Goal: Navigation & Orientation: Understand site structure

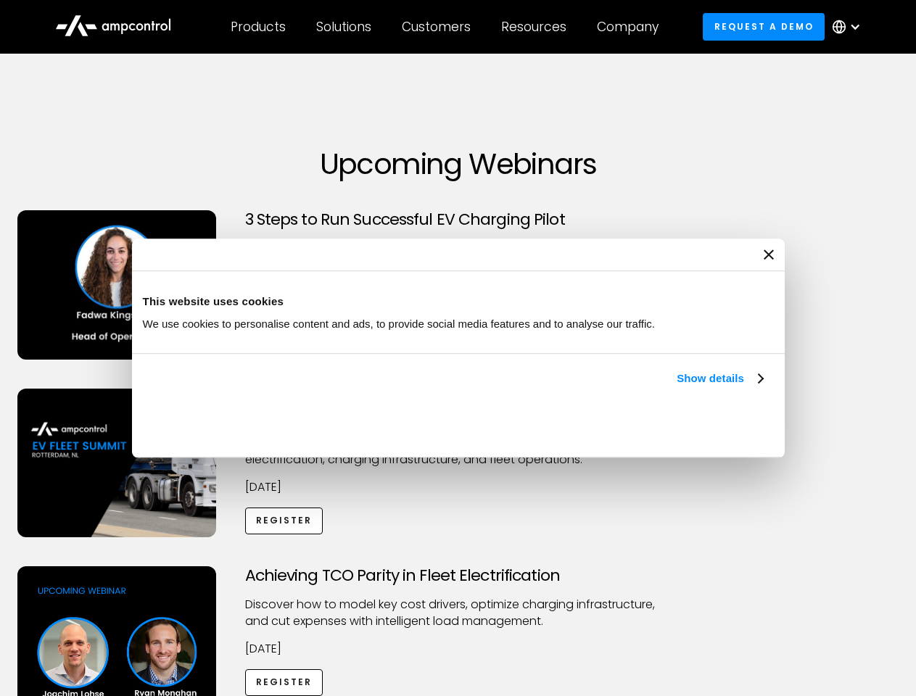
click at [677, 387] on link "Show details" at bounding box center [720, 378] width 86 height 17
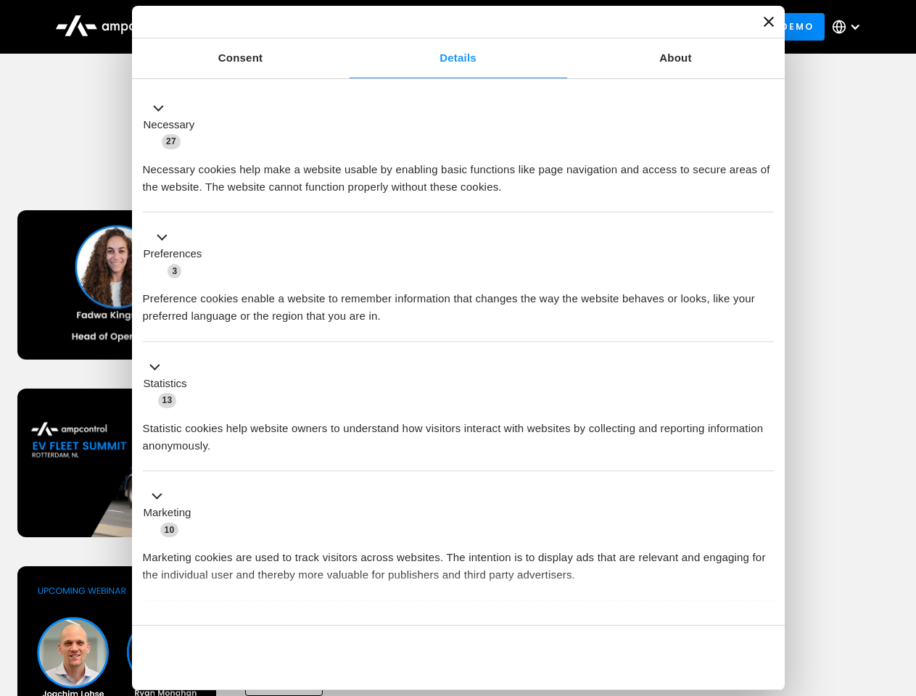
click at [764, 196] on div "Necessary cookies help make a website usable by enabling basic functions like p…" at bounding box center [458, 173] width 631 height 46
click at [900, 585] on div "Achieving TCO Parity in Fleet Electrification Discover how to model key cost dr…" at bounding box center [458, 680] width 911 height 228
click at [446, 27] on div "Customers" at bounding box center [436, 27] width 69 height 16
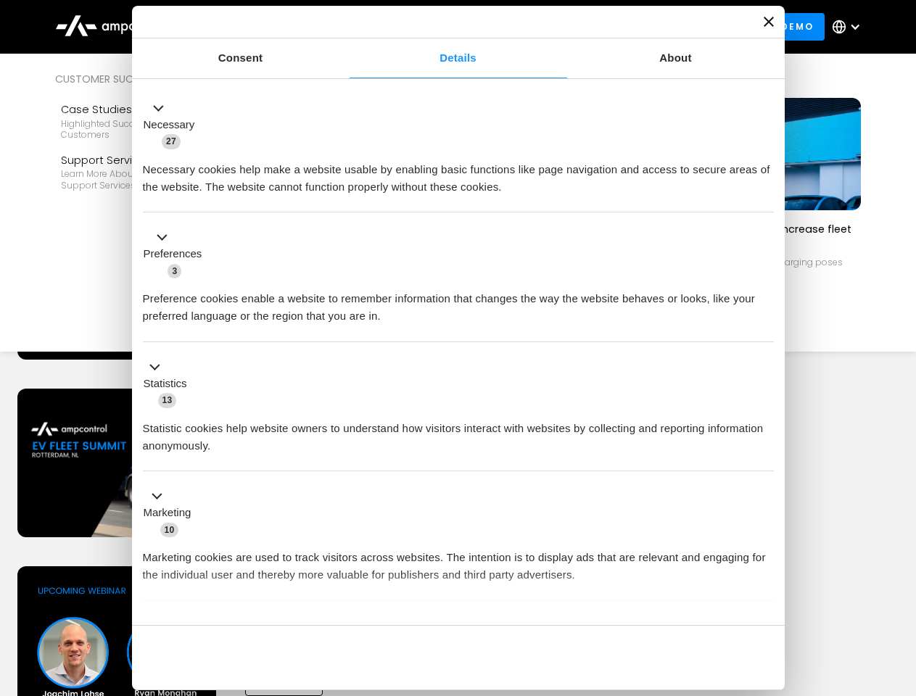
click at [257, 27] on div "Products" at bounding box center [258, 27] width 55 height 16
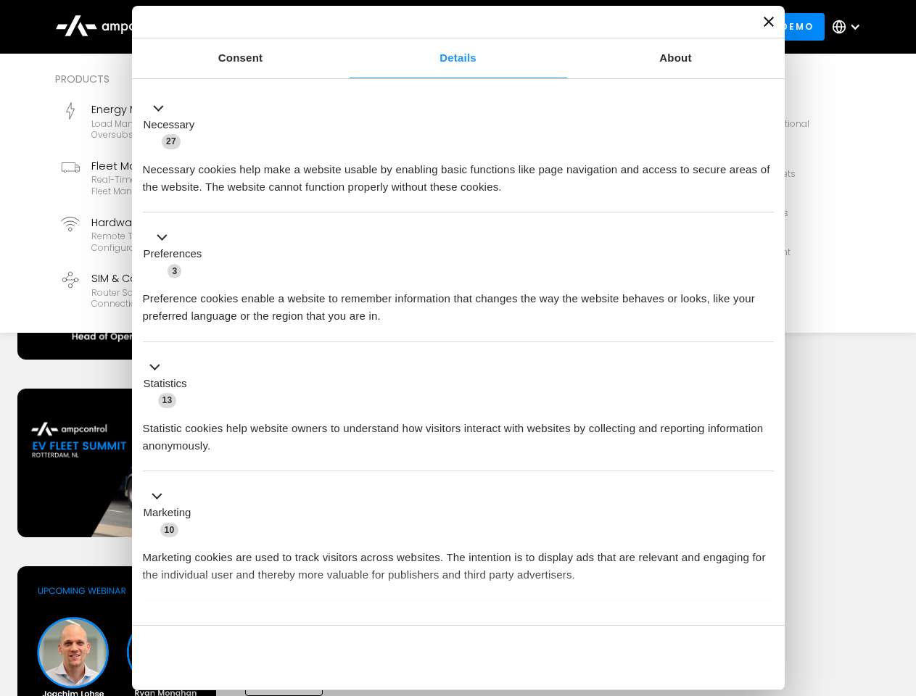
click at [345, 27] on div "Solutions" at bounding box center [343, 27] width 55 height 16
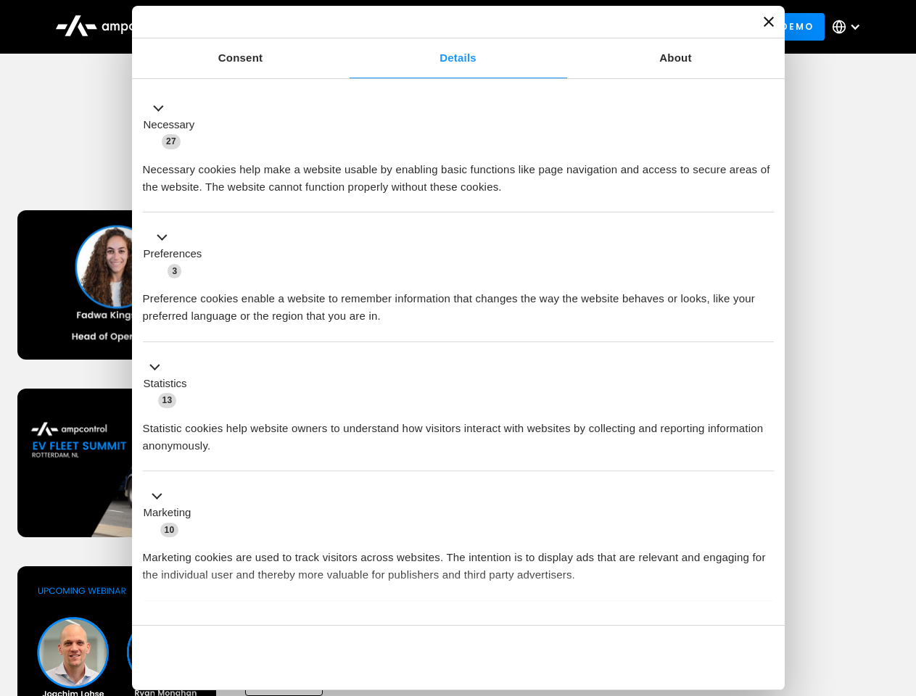
click at [439, 27] on div "Customers" at bounding box center [436, 27] width 69 height 16
click at [537, 27] on div "Resources" at bounding box center [533, 27] width 65 height 16
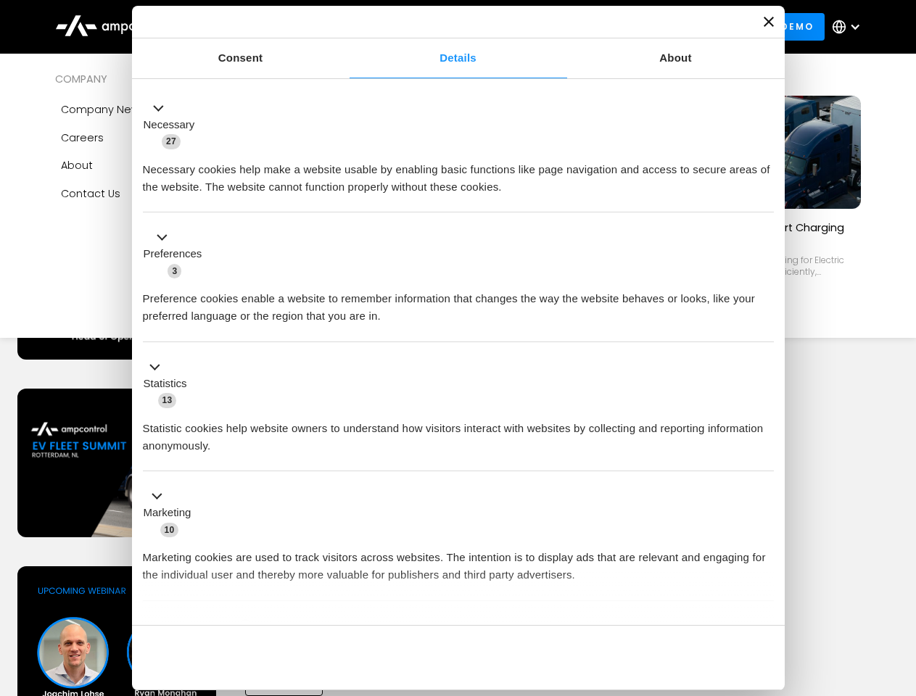
click at [632, 27] on div "Company" at bounding box center [628, 27] width 62 height 16
